Goal: Task Accomplishment & Management: Manage account settings

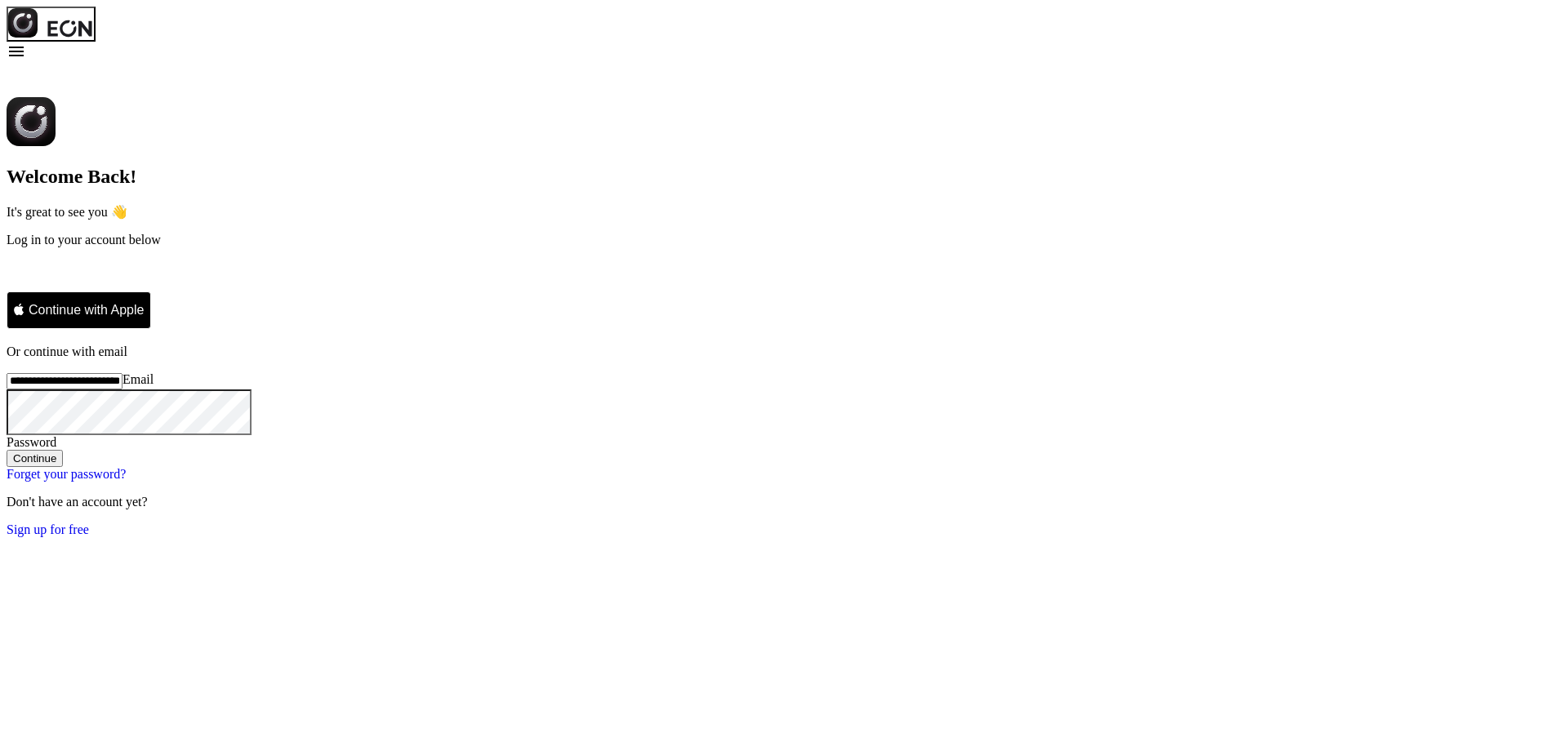
type input "**********"
click at [1090, 356] on div "**********" at bounding box center [784, 317] width 1556 height 440
click at [63, 467] on button "Continue" at bounding box center [35, 459] width 57 height 17
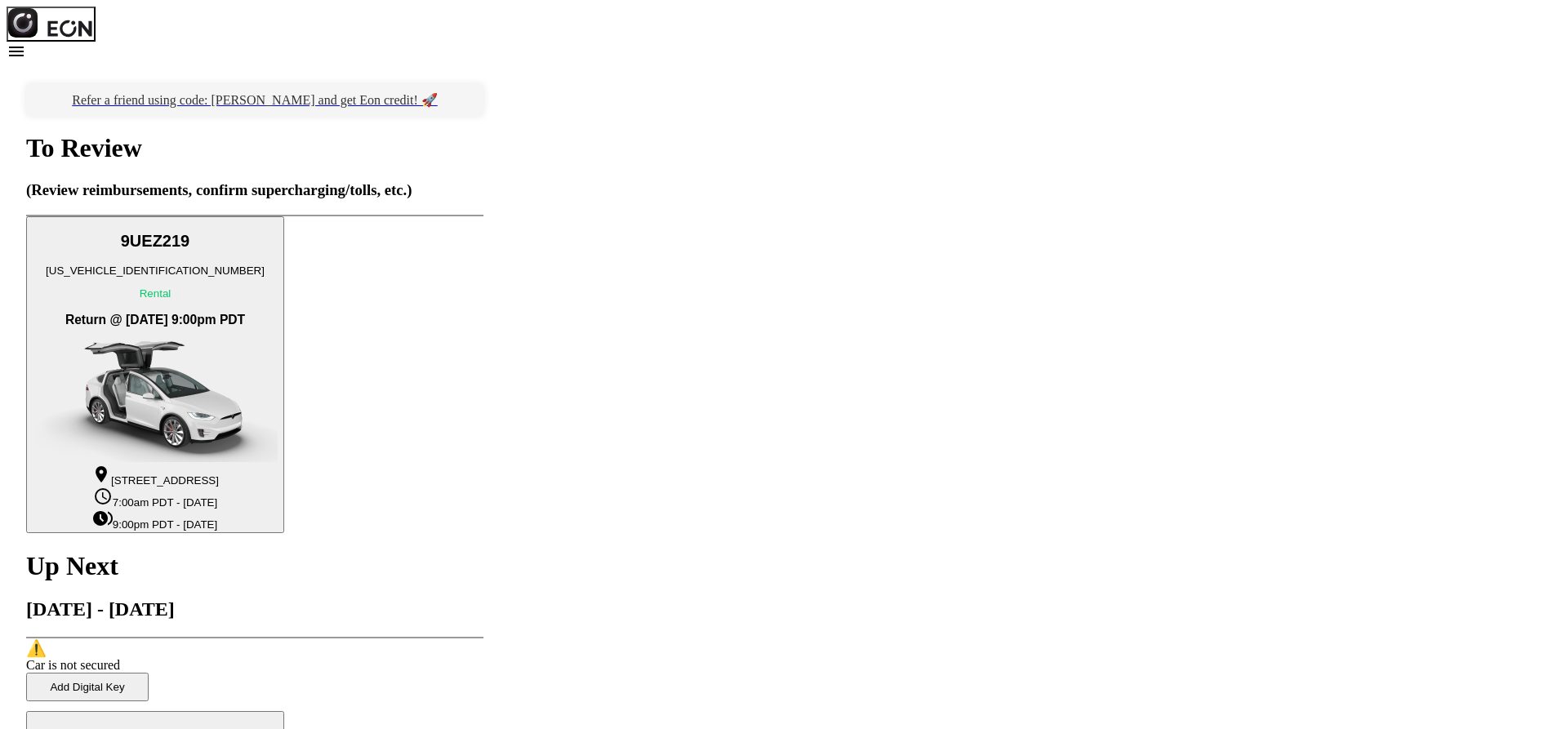
drag, startPoint x: 774, startPoint y: 588, endPoint x: 564, endPoint y: 523, distance: 219.8
click at [484, 525] on div "Refer a friend using code: [PERSON_NAME] and get Eon credit! 🚀 To Review (Revie…" at bounding box center [254, 556] width 458 height 945
click at [484, 599] on h2 "[DATE] - [DATE]" at bounding box center [254, 609] width 458 height 22
drag, startPoint x: 1034, startPoint y: 579, endPoint x: 409, endPoint y: 144, distance: 761.5
click at [409, 144] on div "Refer a friend using code: [PERSON_NAME] and get Eon credit! 🚀 To Review (Revie…" at bounding box center [784, 556] width 1556 height 984
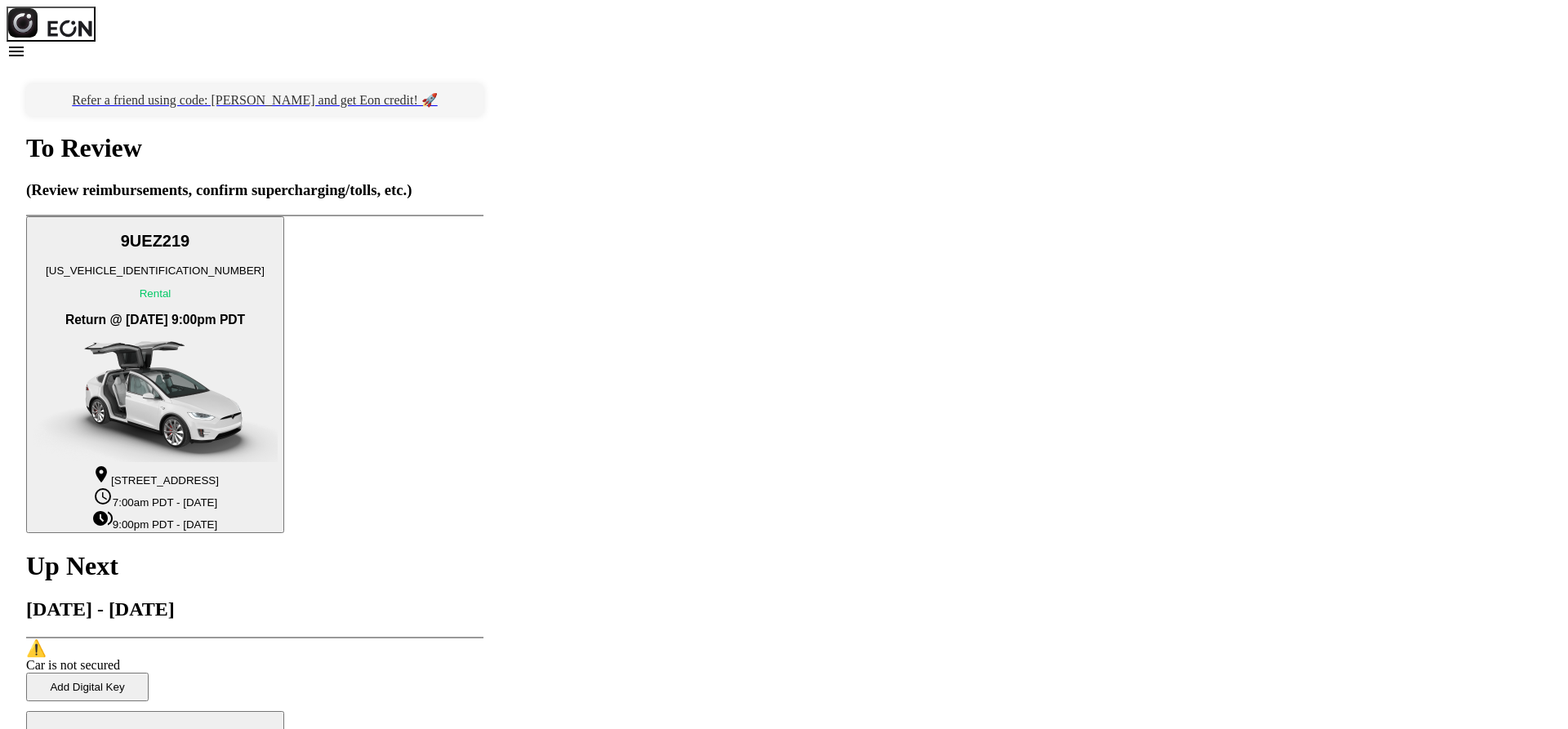
click at [451, 277] on div "Refer a friend using code: [PERSON_NAME] and get Eon credit! 🚀 To Review (Revie…" at bounding box center [784, 556] width 1556 height 984
click at [1235, 366] on div "Refer a friend using code: [PERSON_NAME] and get Eon credit! 🚀 To Review (Revie…" at bounding box center [784, 556] width 1556 height 984
drag, startPoint x: 1301, startPoint y: 403, endPoint x: 1305, endPoint y: 420, distance: 17.5
click at [1305, 420] on div "Refer a friend using code: [PERSON_NAME] and get Eon credit! 🚀 To Review (Revie…" at bounding box center [784, 556] width 1556 height 984
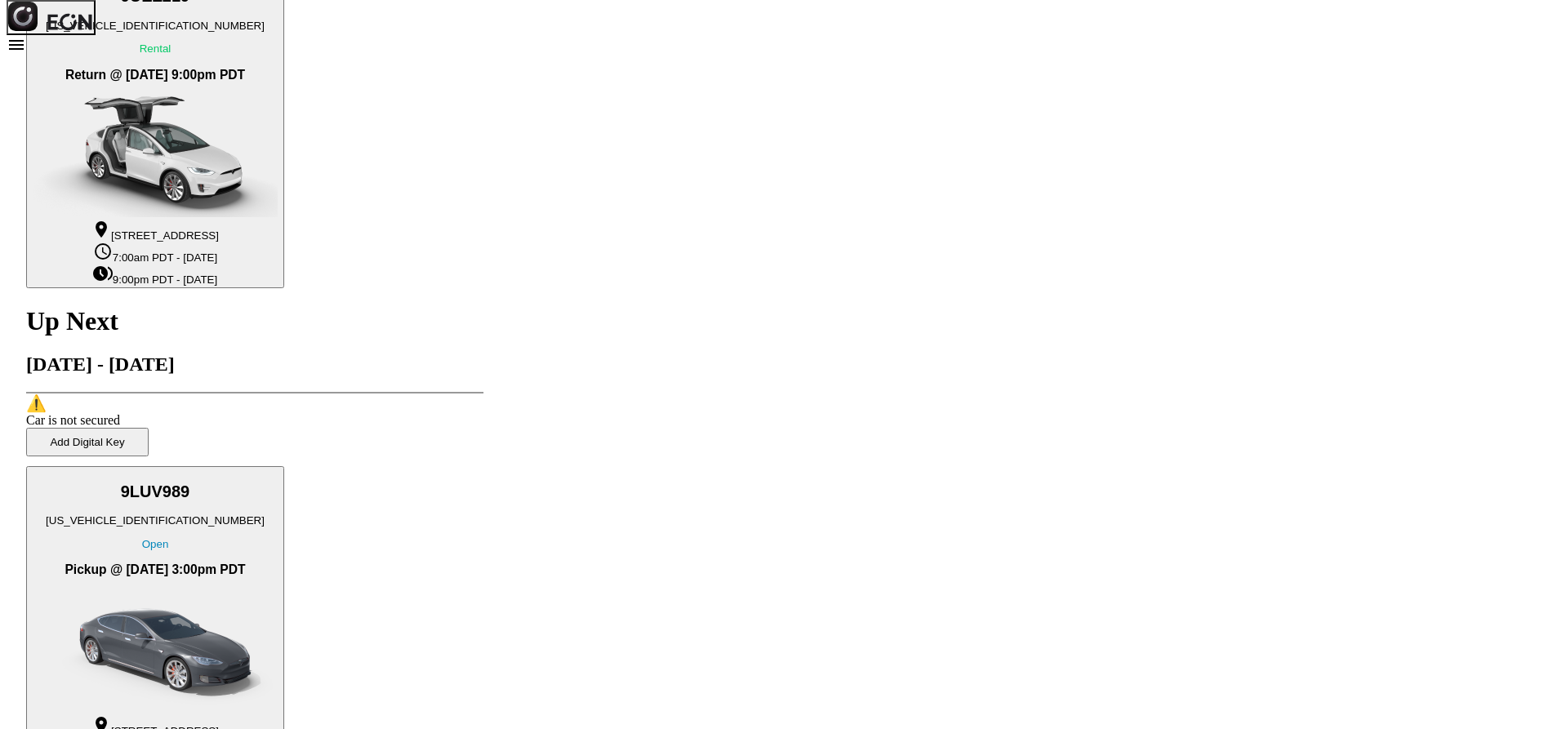
scroll to position [260, 0]
